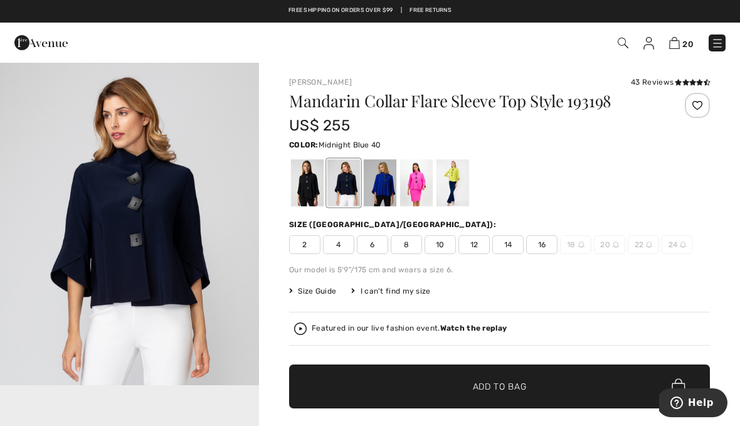
click at [417, 190] on div at bounding box center [416, 182] width 33 height 47
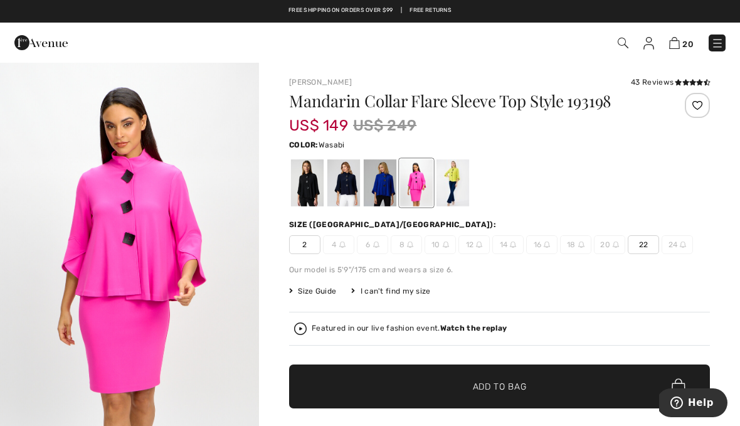
click at [460, 184] on div at bounding box center [453, 182] width 33 height 47
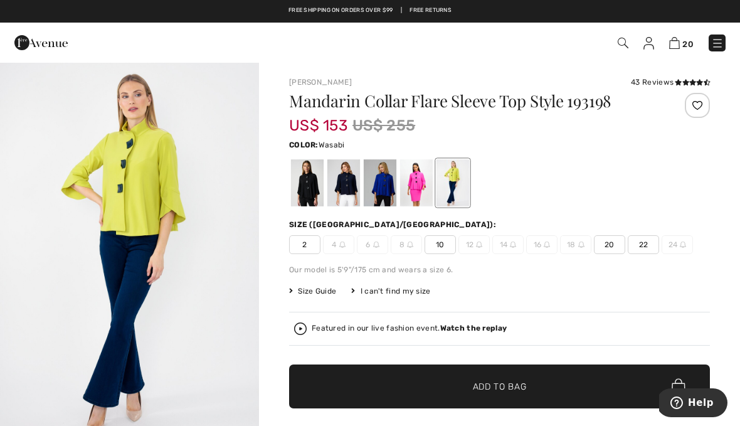
click at [122, 145] on img "1 / 4" at bounding box center [129, 255] width 259 height 389
click at [392, 184] on div at bounding box center [380, 182] width 33 height 47
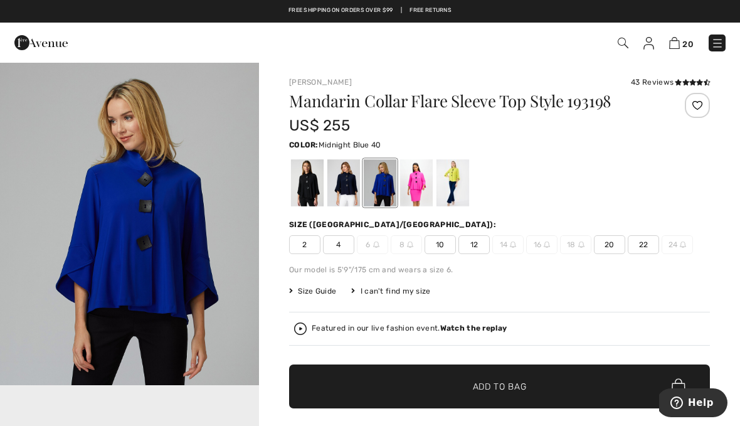
click at [347, 193] on div at bounding box center [344, 182] width 33 height 47
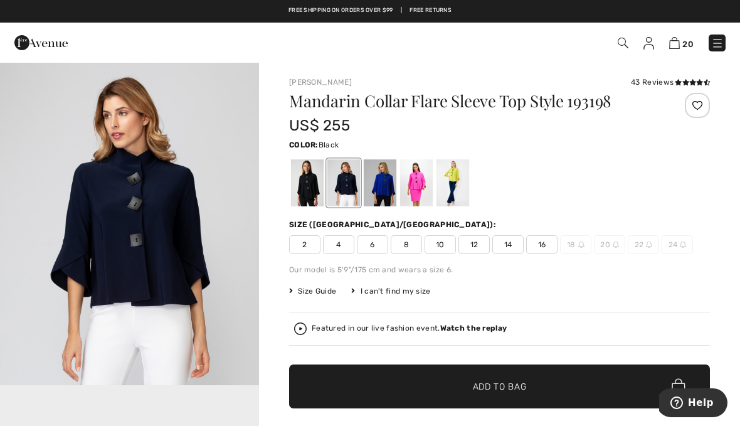
click at [307, 181] on div at bounding box center [307, 182] width 33 height 47
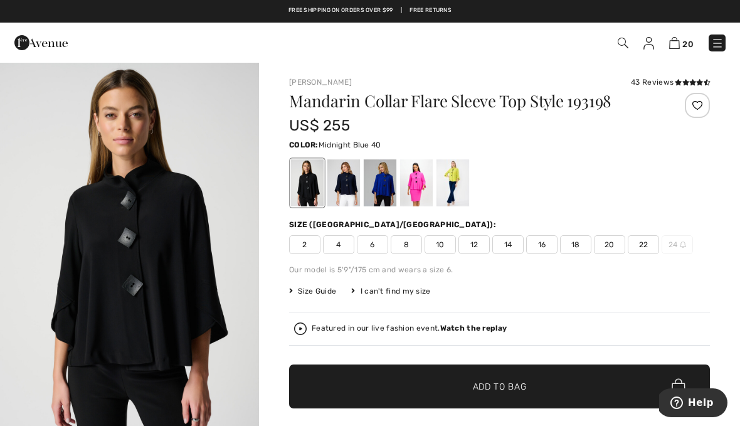
click at [346, 185] on div at bounding box center [344, 182] width 33 height 47
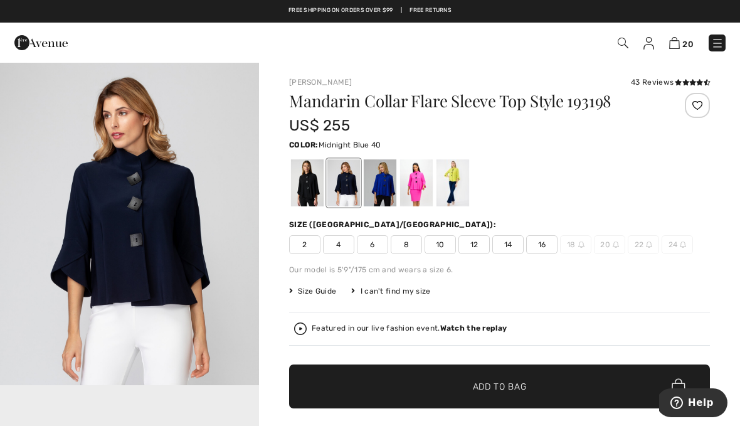
click at [388, 184] on div at bounding box center [380, 182] width 33 height 47
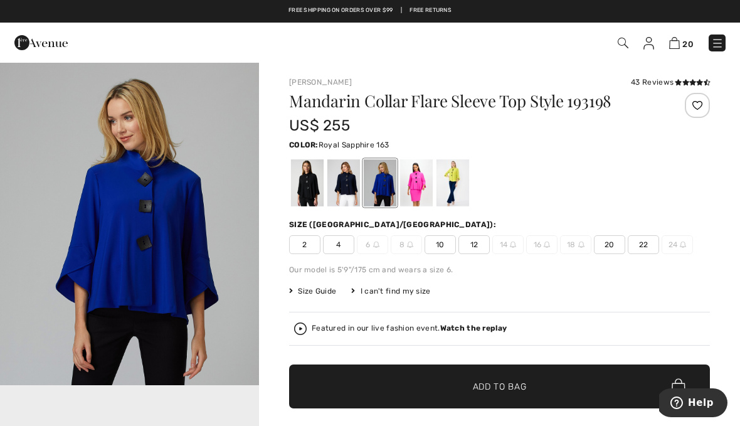
click at [421, 187] on div at bounding box center [416, 182] width 33 height 47
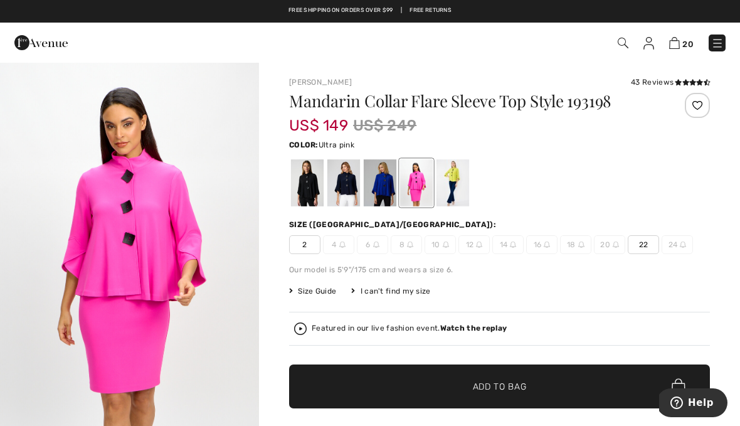
click at [449, 195] on div at bounding box center [453, 182] width 33 height 47
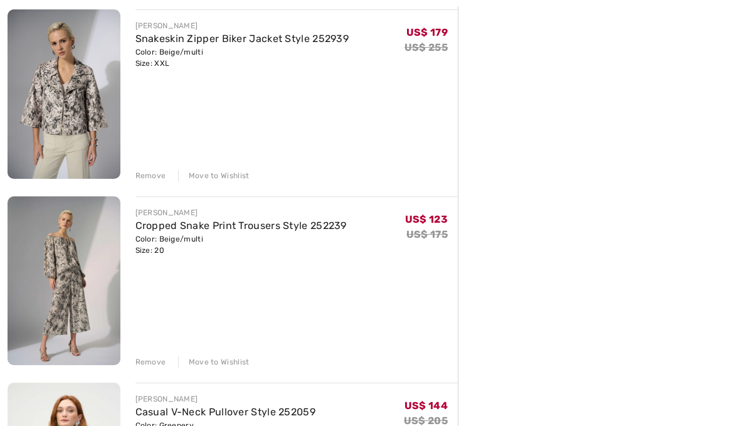
scroll to position [1091, 0]
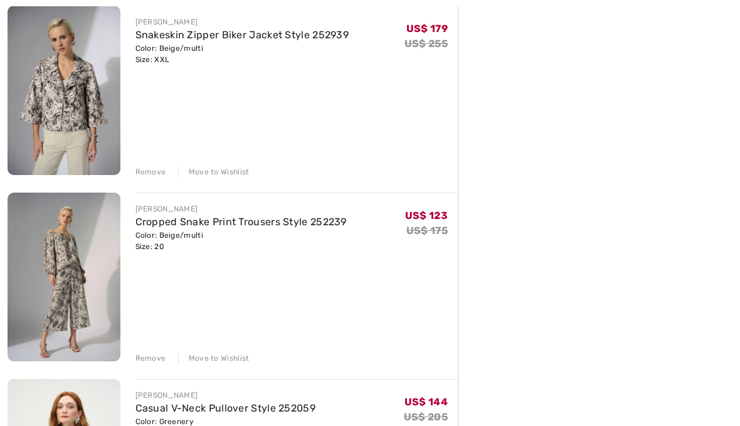
click at [156, 361] on div "Remove" at bounding box center [151, 358] width 31 height 11
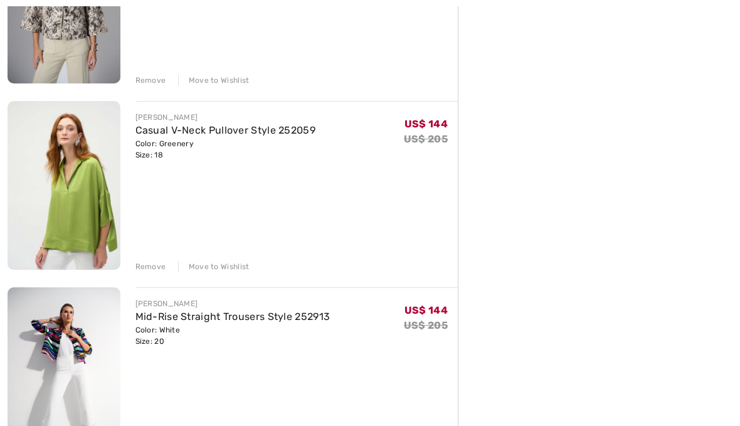
scroll to position [1184, 0]
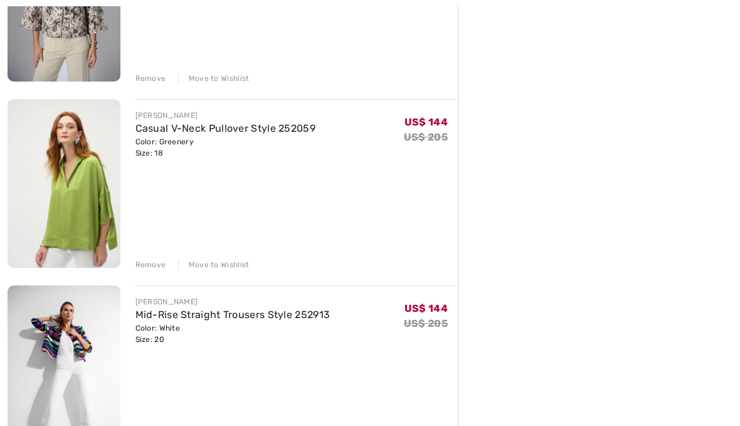
click at [156, 263] on div "Remove" at bounding box center [151, 264] width 31 height 11
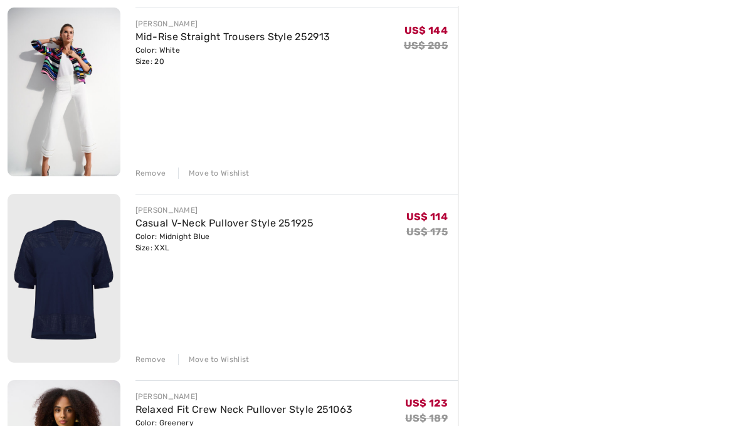
scroll to position [1278, 0]
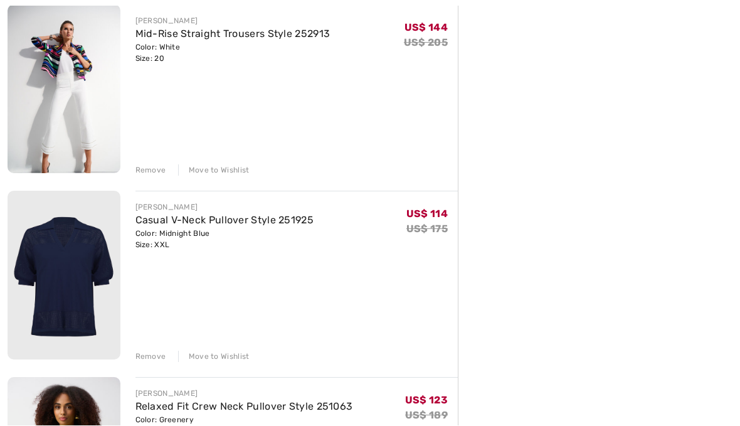
click at [154, 356] on div "Remove" at bounding box center [151, 356] width 31 height 11
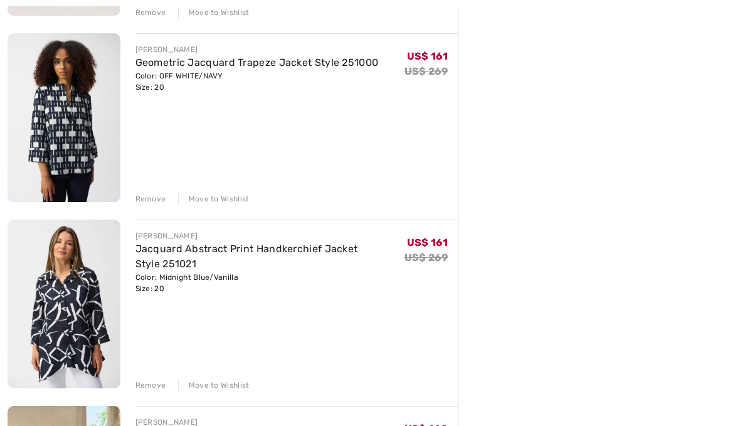
scroll to position [2741, 0]
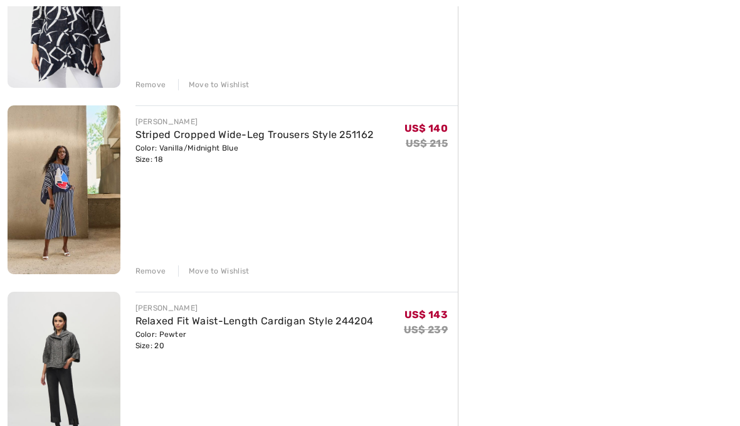
scroll to position [3051, 0]
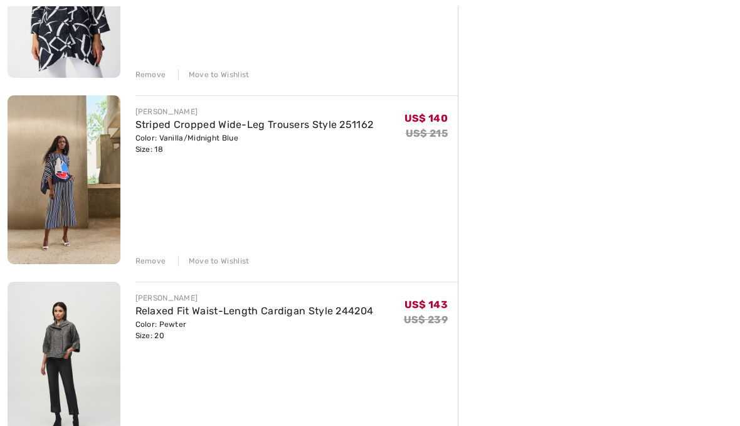
click at [158, 263] on div "Remove" at bounding box center [151, 261] width 31 height 11
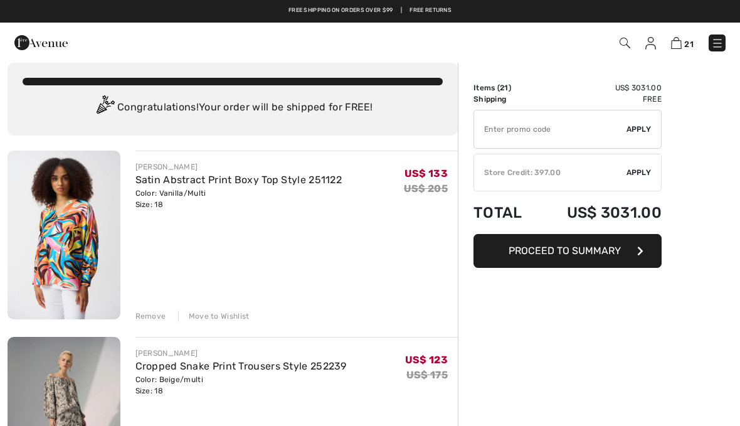
scroll to position [0, 0]
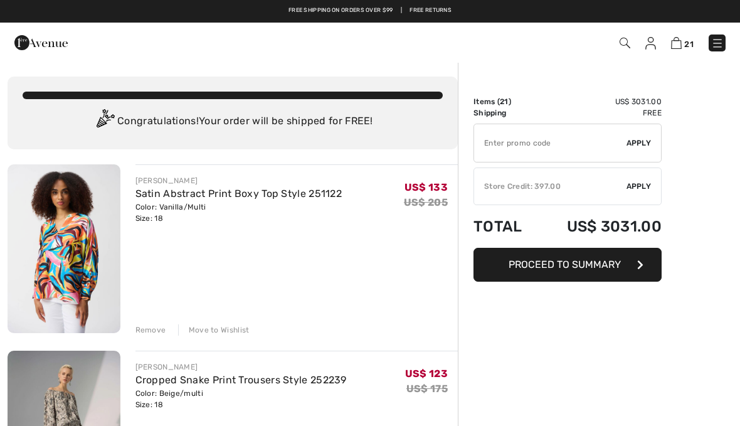
click at [534, 147] on input "TEXT" at bounding box center [550, 143] width 152 height 38
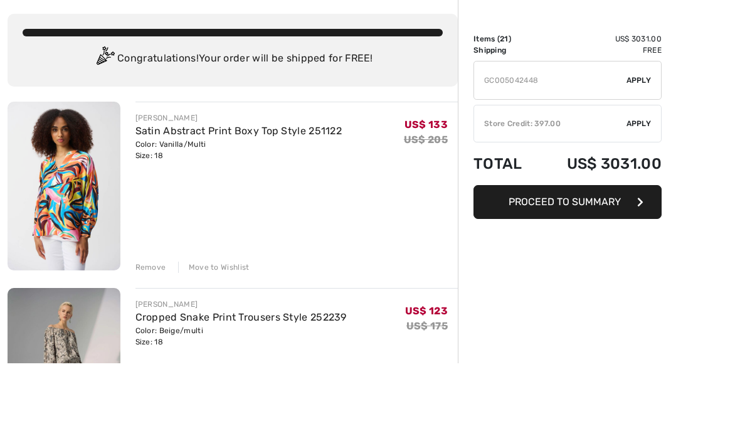
type input "GC005042448"
click at [644, 137] on span "Apply" at bounding box center [639, 142] width 25 height 11
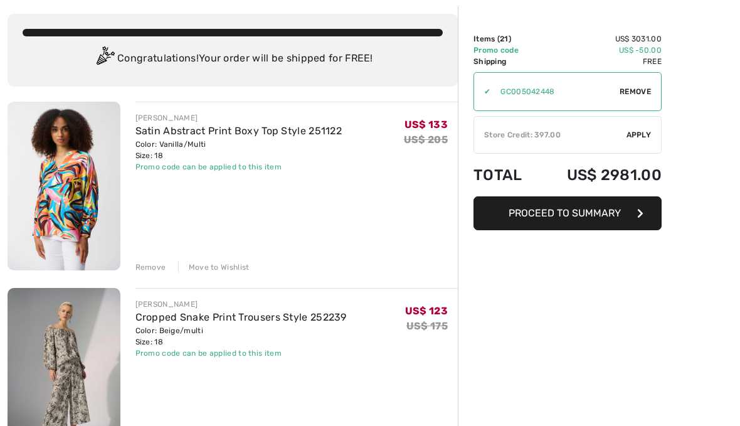
click at [639, 140] on span "Apply" at bounding box center [639, 134] width 25 height 11
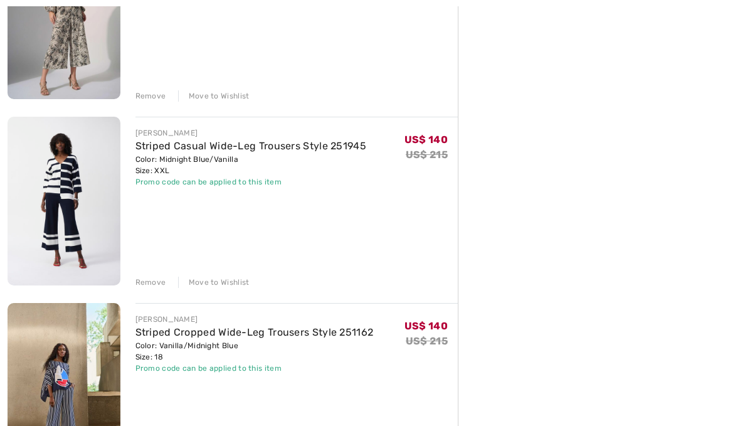
scroll to position [425, 0]
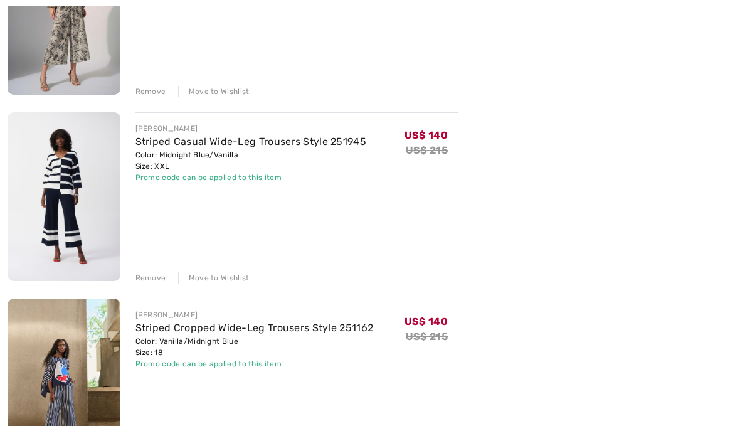
click at [155, 280] on div "Remove" at bounding box center [151, 277] width 31 height 11
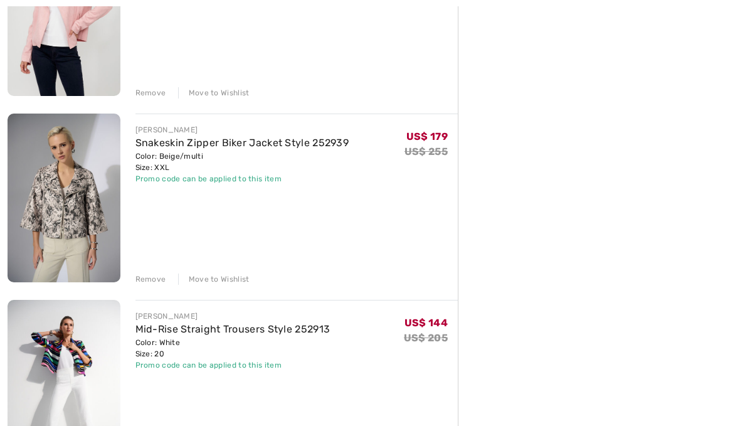
scroll to position [798, 0]
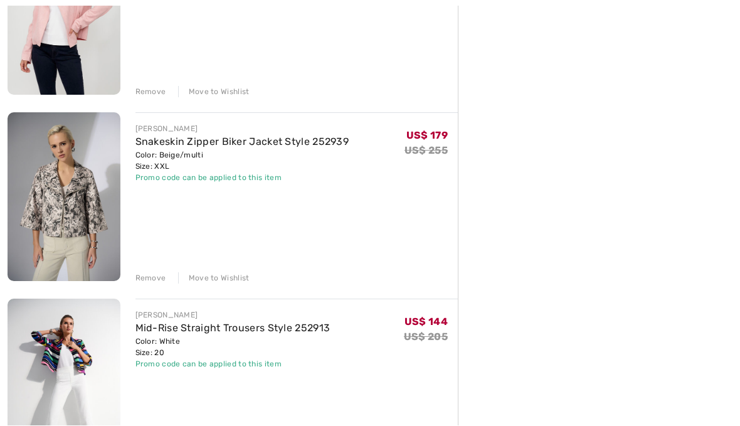
click at [158, 278] on div "Remove" at bounding box center [151, 278] width 31 height 11
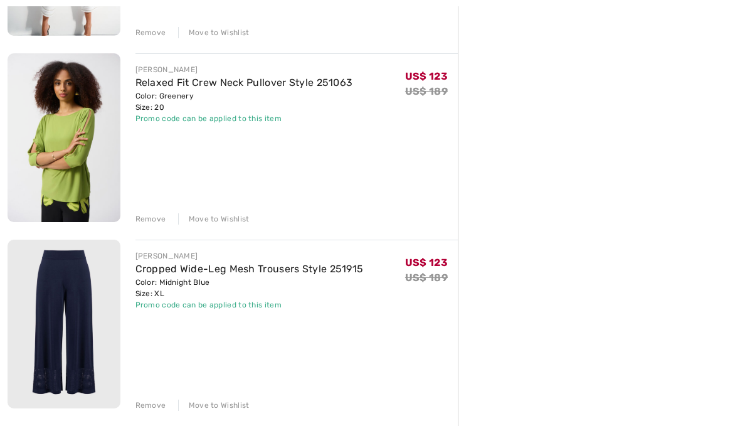
scroll to position [1044, 0]
click at [151, 216] on div "Remove" at bounding box center [151, 218] width 31 height 11
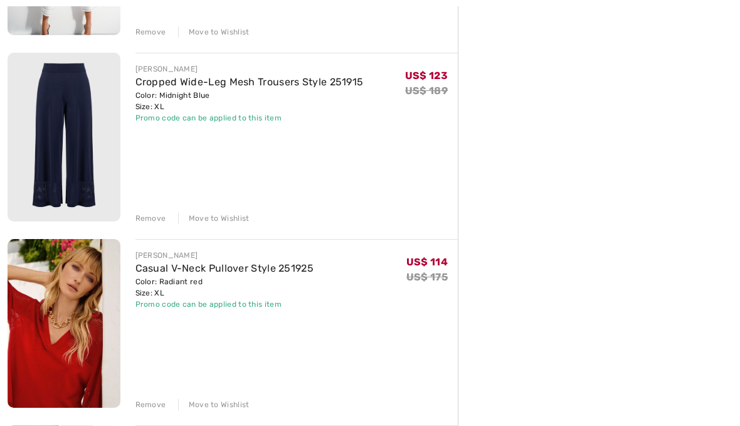
click at [156, 209] on div "JOSEPH RIBKOFF Cropped Wide-Leg Mesh Trousers Style 251915 Color: Midnight Blue…" at bounding box center [297, 138] width 323 height 171
click at [144, 218] on div "Remove" at bounding box center [151, 218] width 31 height 11
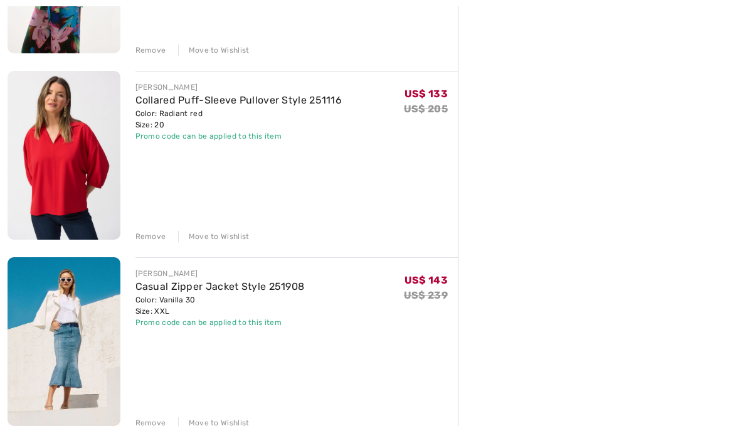
scroll to position [1585, 0]
click at [141, 232] on div "Remove" at bounding box center [151, 236] width 31 height 11
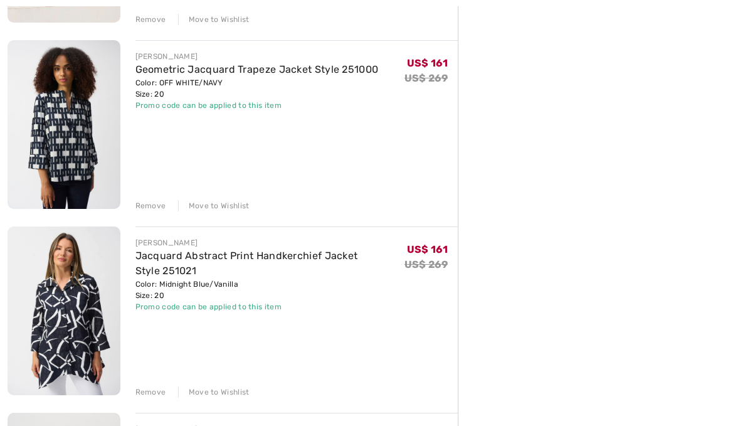
scroll to position [1802, 0]
click at [51, 136] on img at bounding box center [64, 124] width 113 height 169
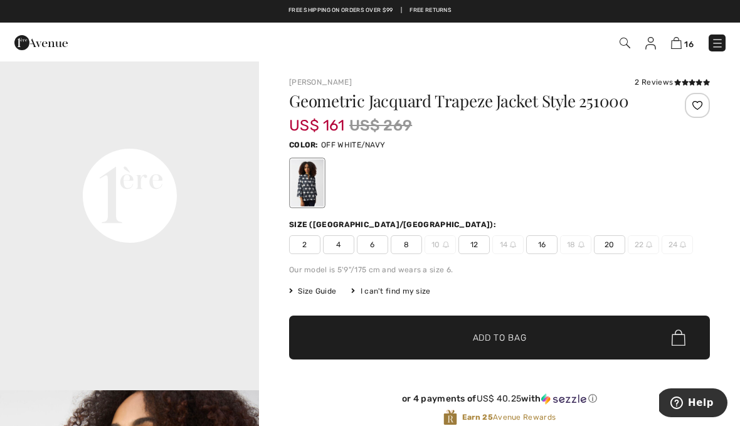
scroll to position [839, 0]
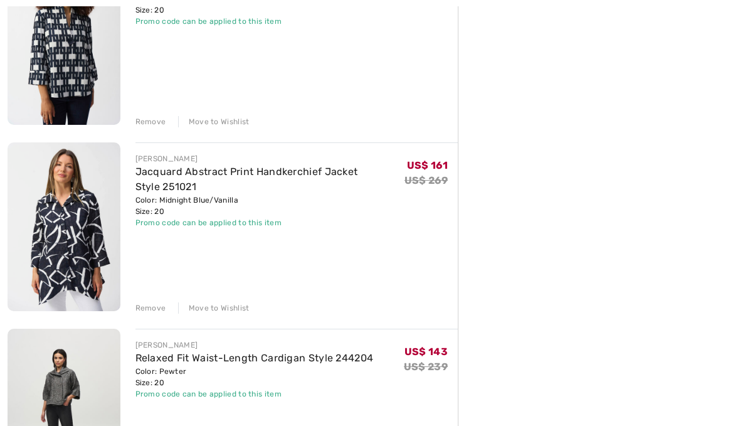
scroll to position [1887, 0]
click at [59, 225] on img at bounding box center [64, 226] width 113 height 169
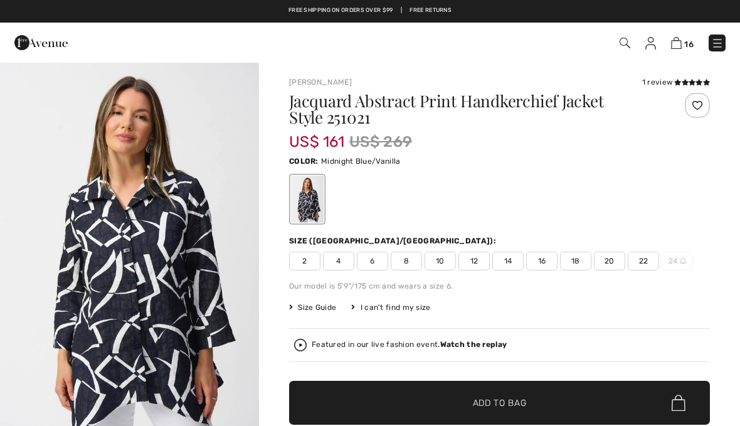
checkbox input "true"
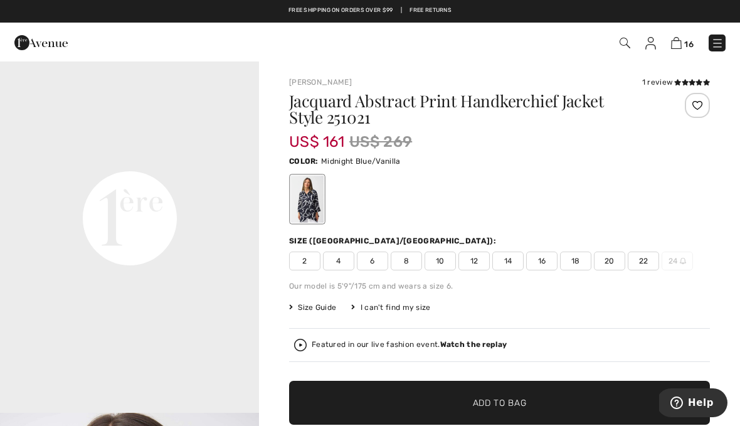
scroll to position [831, 0]
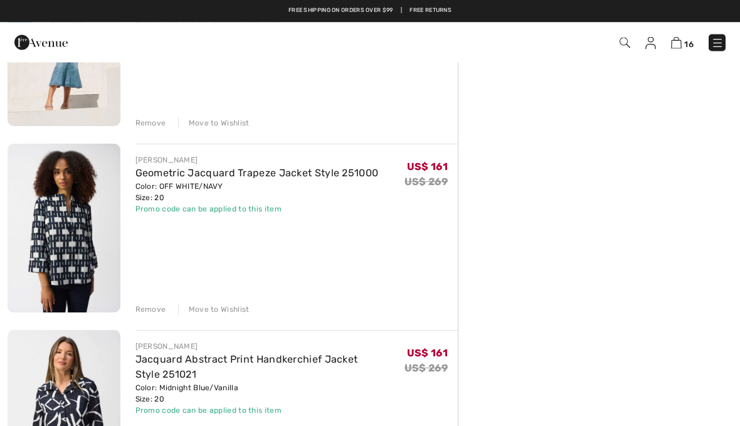
scroll to position [1699, 0]
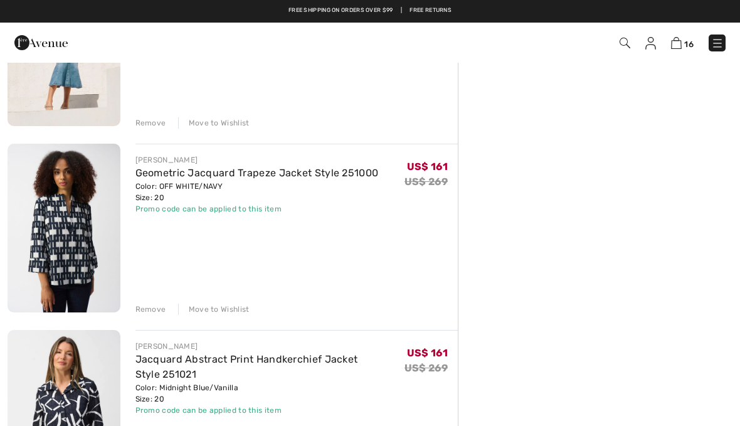
click at [51, 240] on img at bounding box center [64, 228] width 113 height 169
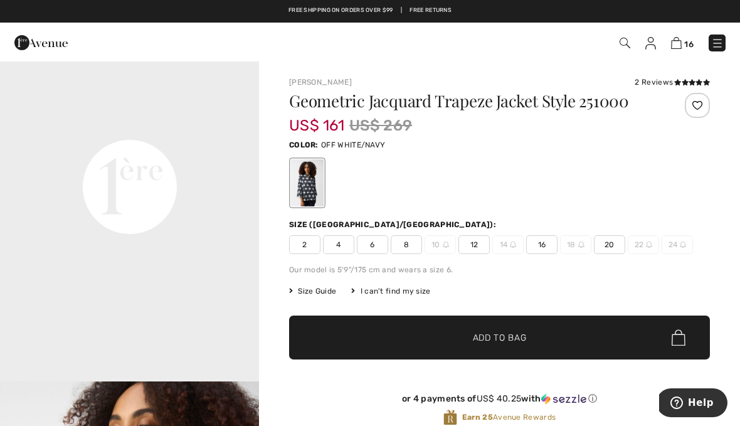
scroll to position [829, 0]
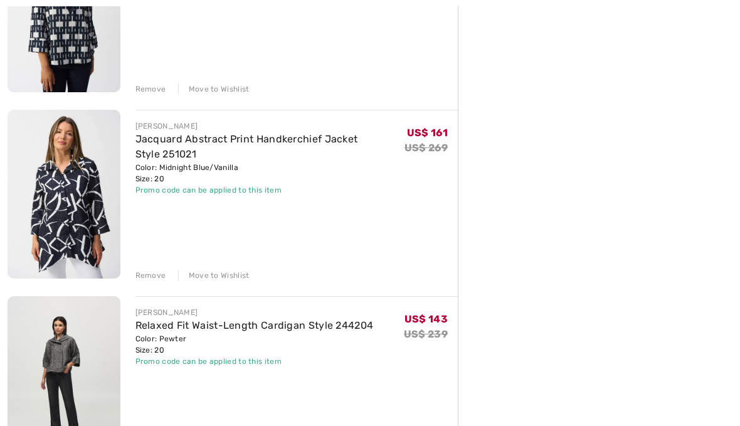
scroll to position [1930, 0]
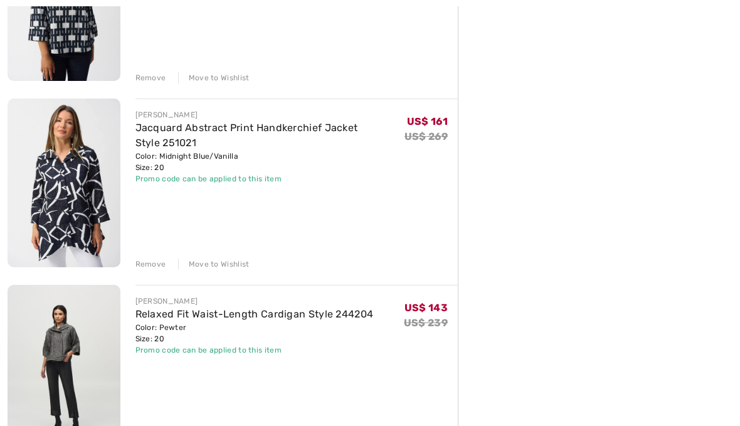
click at [150, 257] on div "Remove Move to Wishlist" at bounding box center [297, 263] width 323 height 14
click at [141, 266] on div "Remove" at bounding box center [151, 264] width 31 height 11
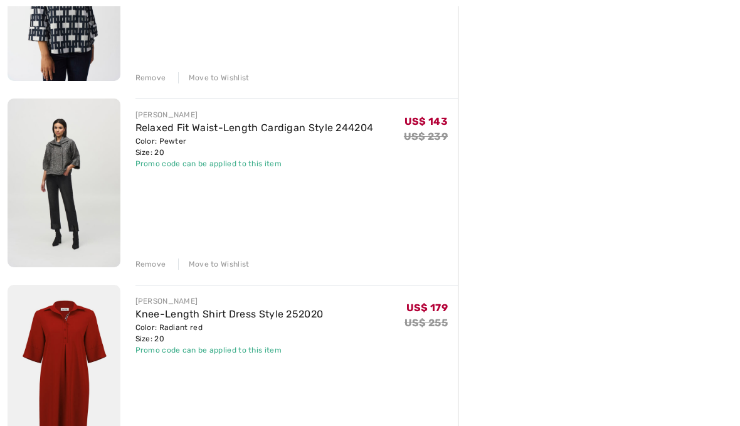
click at [53, 158] on img at bounding box center [64, 183] width 113 height 169
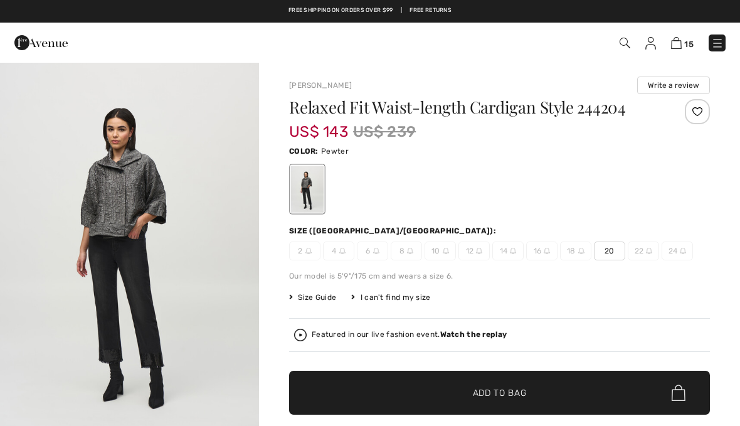
checkbox input "true"
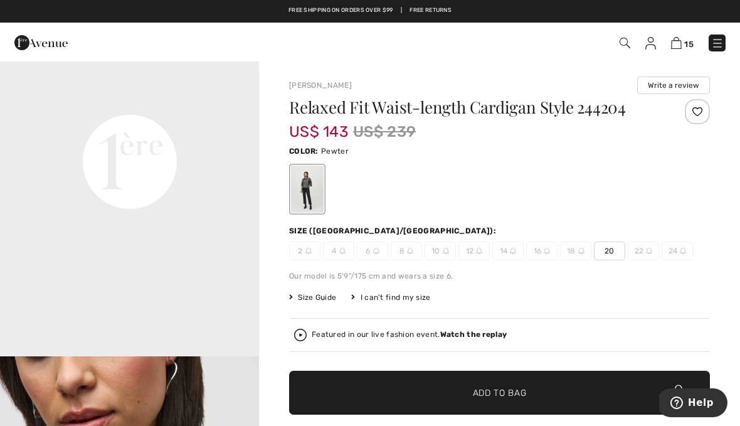
scroll to position [850, 0]
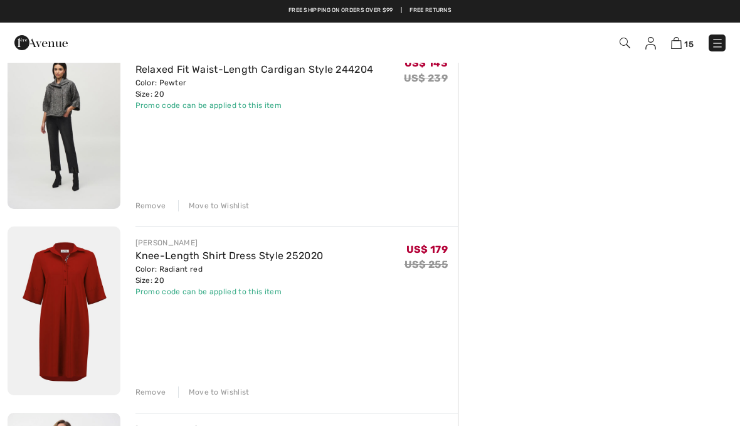
click at [147, 202] on div "Remove" at bounding box center [151, 205] width 31 height 11
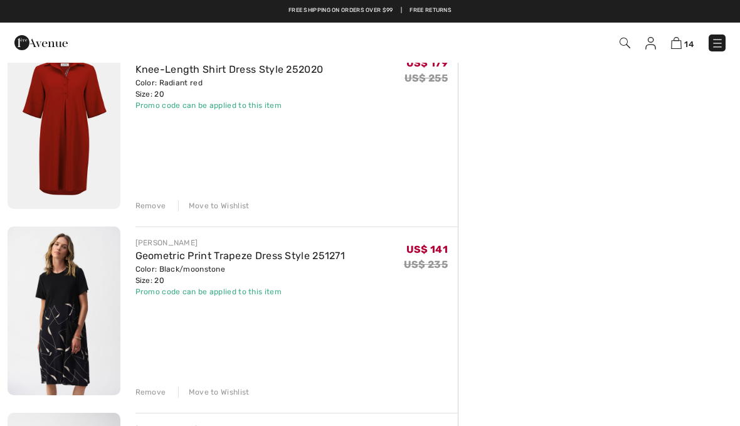
click at [58, 132] on img at bounding box center [64, 124] width 113 height 169
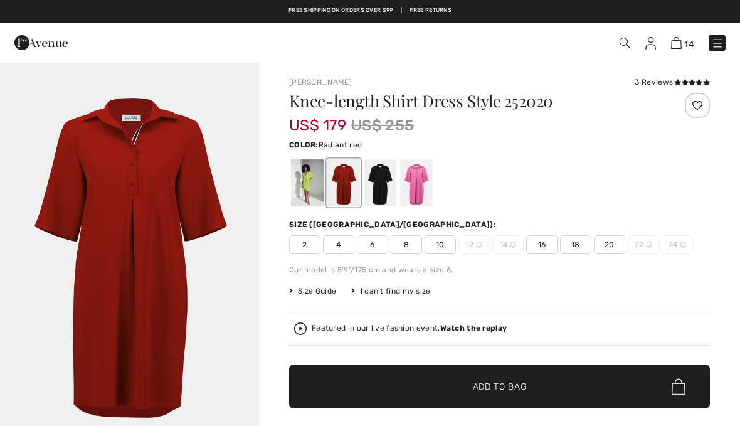
checkbox input "true"
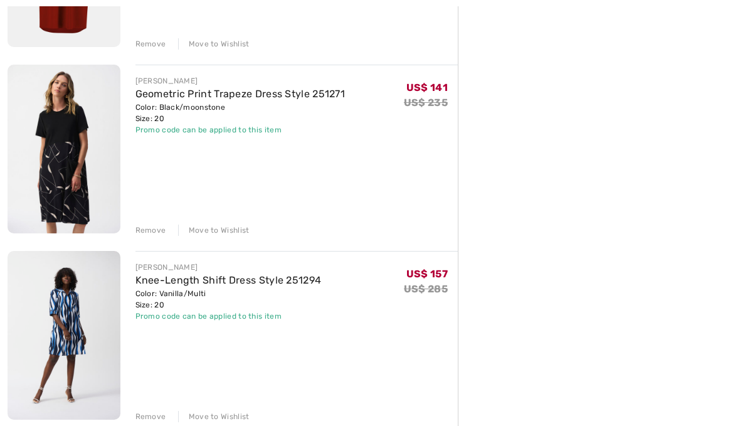
scroll to position [2151, 0]
click at [56, 149] on img at bounding box center [64, 148] width 113 height 169
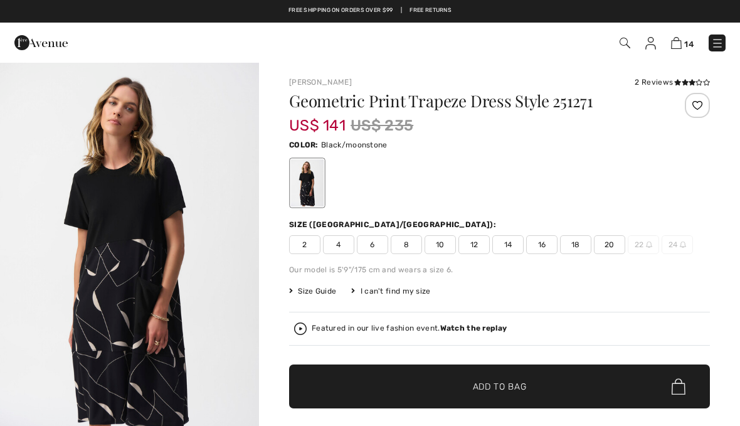
checkbox input "true"
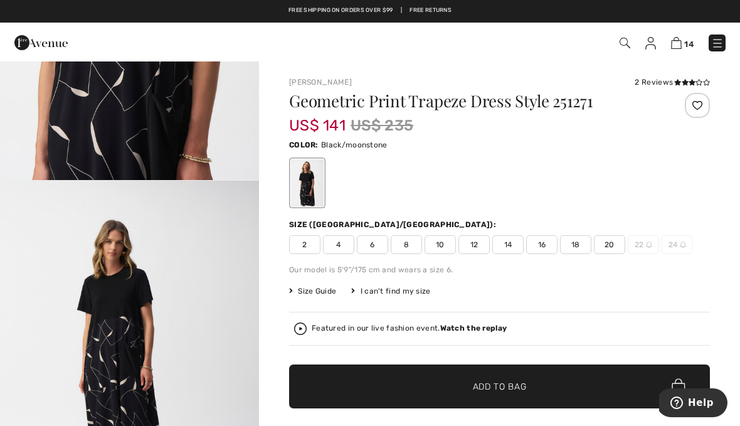
scroll to position [1431, 0]
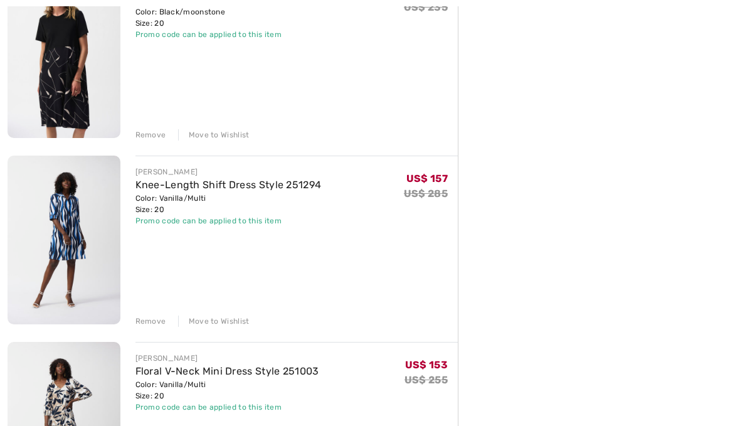
scroll to position [2247, 0]
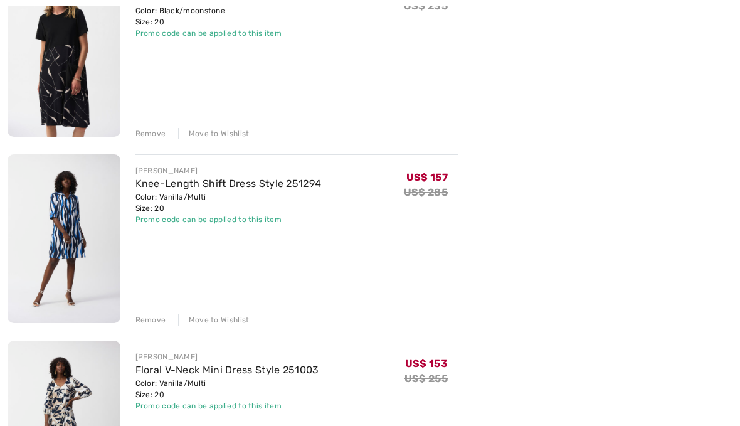
click at [149, 129] on div "Remove" at bounding box center [151, 133] width 31 height 11
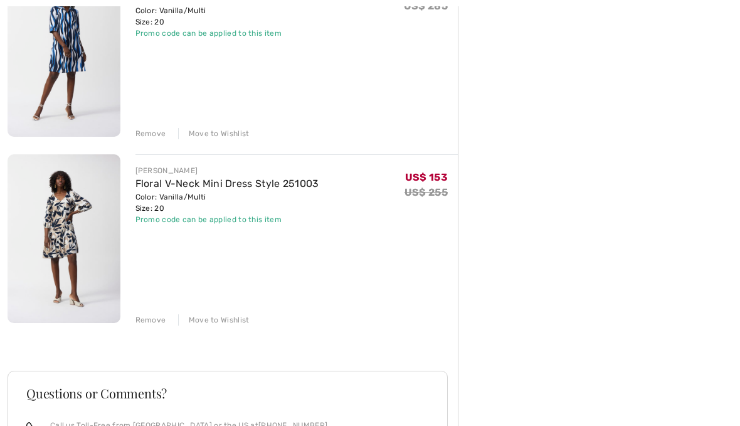
click at [50, 217] on img at bounding box center [64, 238] width 113 height 169
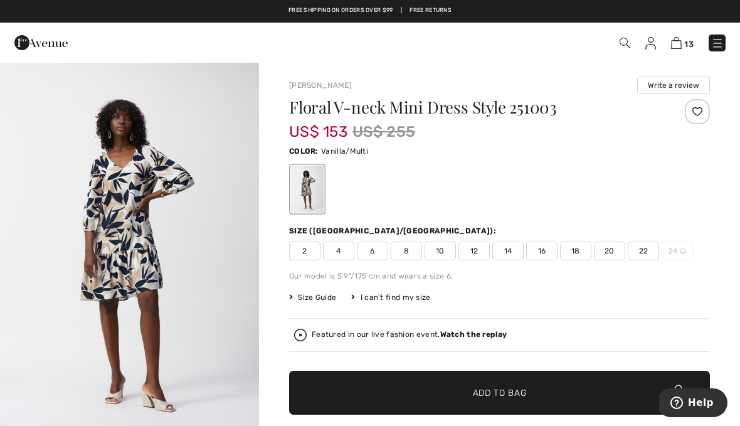
click at [115, 195] on img "1 / 4" at bounding box center [129, 255] width 259 height 388
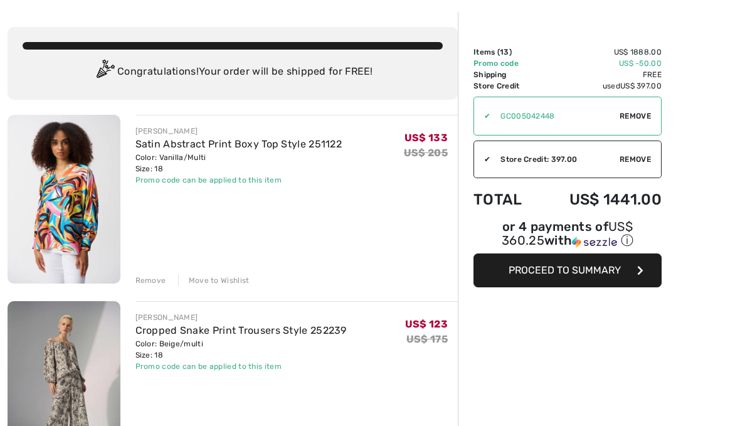
scroll to position [50, 0]
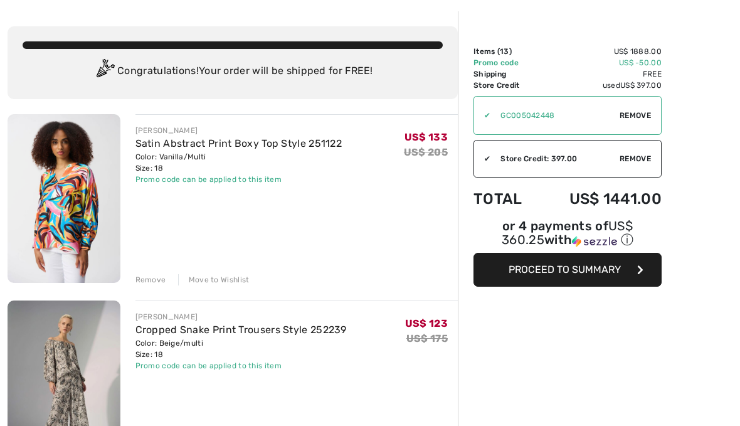
click at [60, 187] on img at bounding box center [64, 198] width 113 height 169
click at [61, 142] on img at bounding box center [64, 198] width 113 height 169
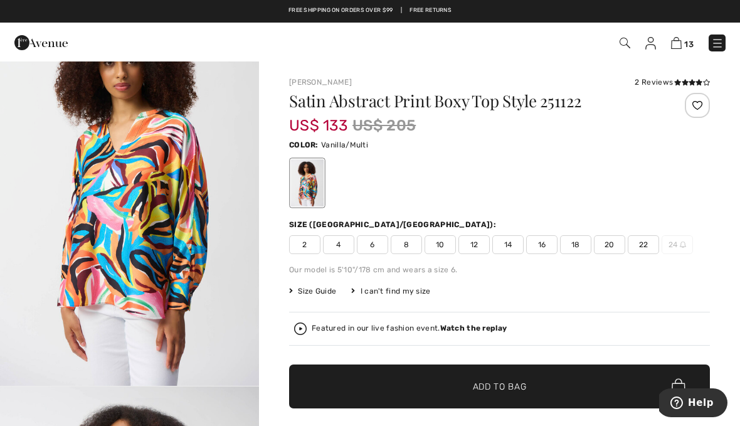
scroll to position [65, 0]
click at [97, 169] on img "1 / 5" at bounding box center [129, 191] width 259 height 388
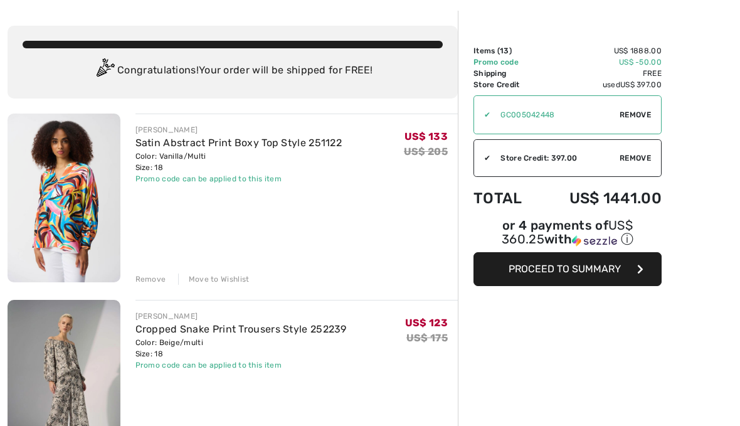
scroll to position [51, 0]
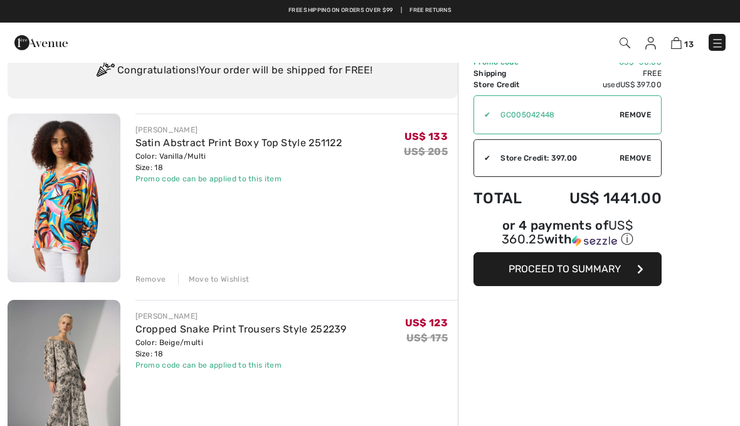
click at [48, 228] on img at bounding box center [64, 198] width 113 height 169
